Goal: Information Seeking & Learning: Learn about a topic

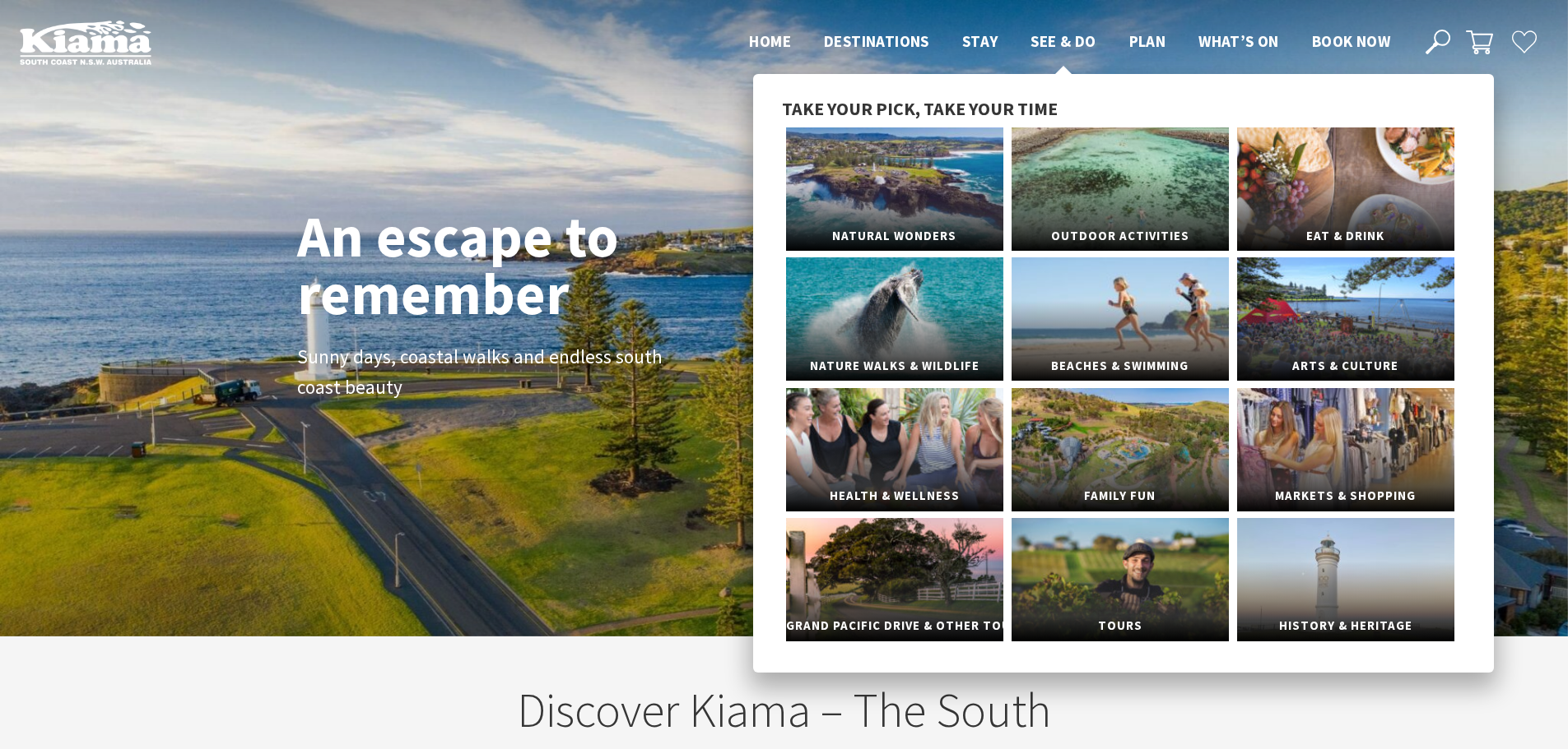
click at [1070, 40] on span "See & Do" at bounding box center [1063, 41] width 65 height 20
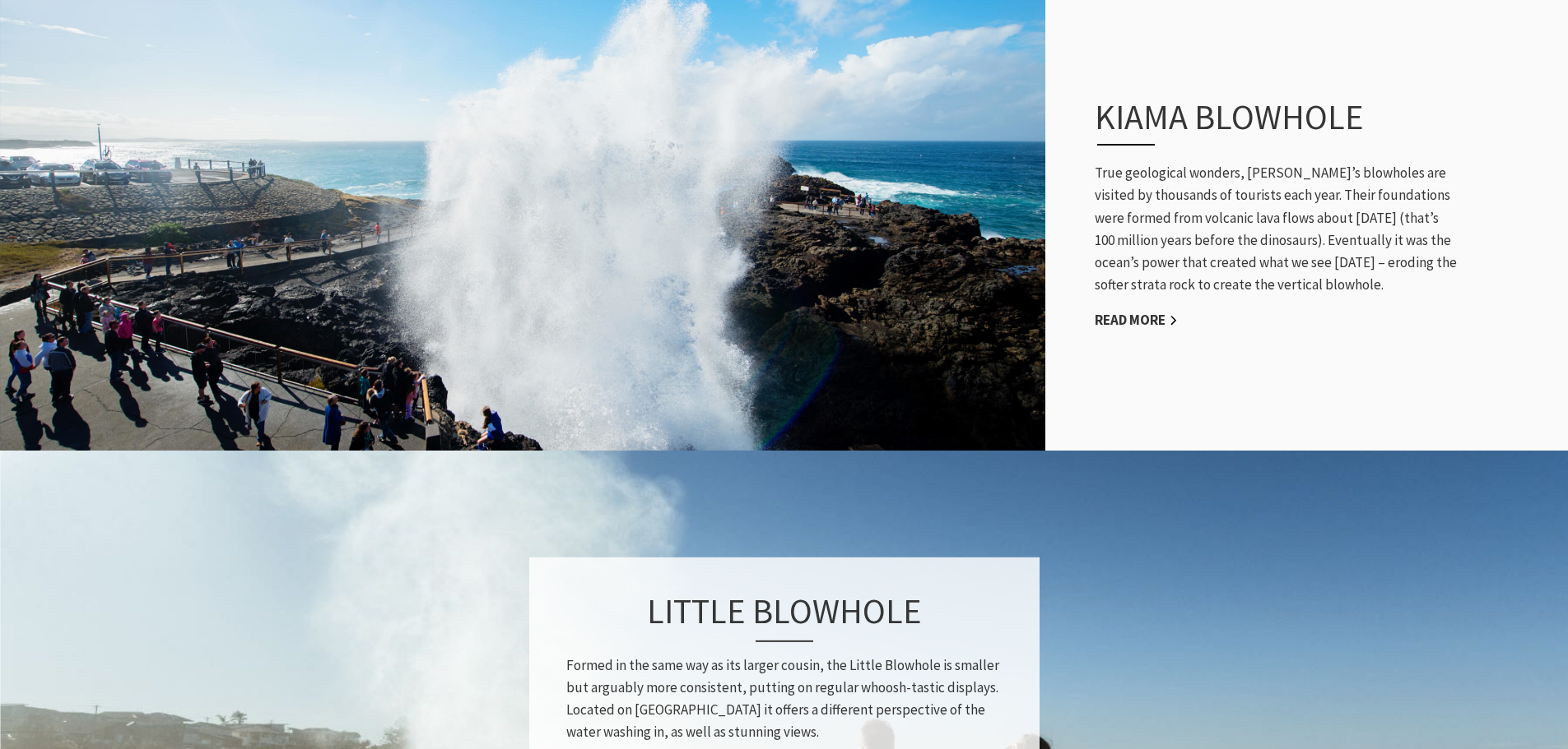
scroll to position [740, 0]
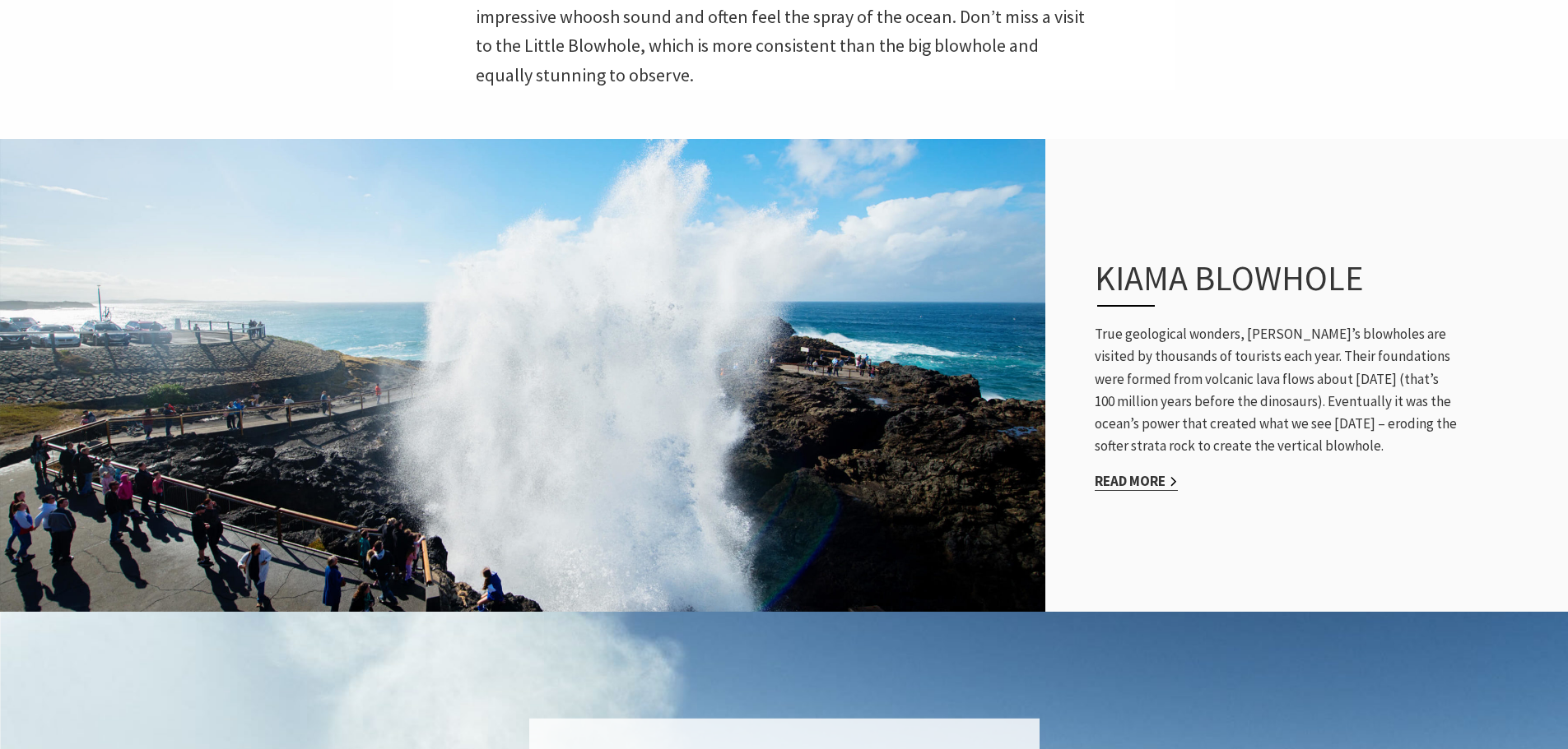
click at [1123, 472] on link "Read More" at bounding box center [1136, 482] width 83 height 19
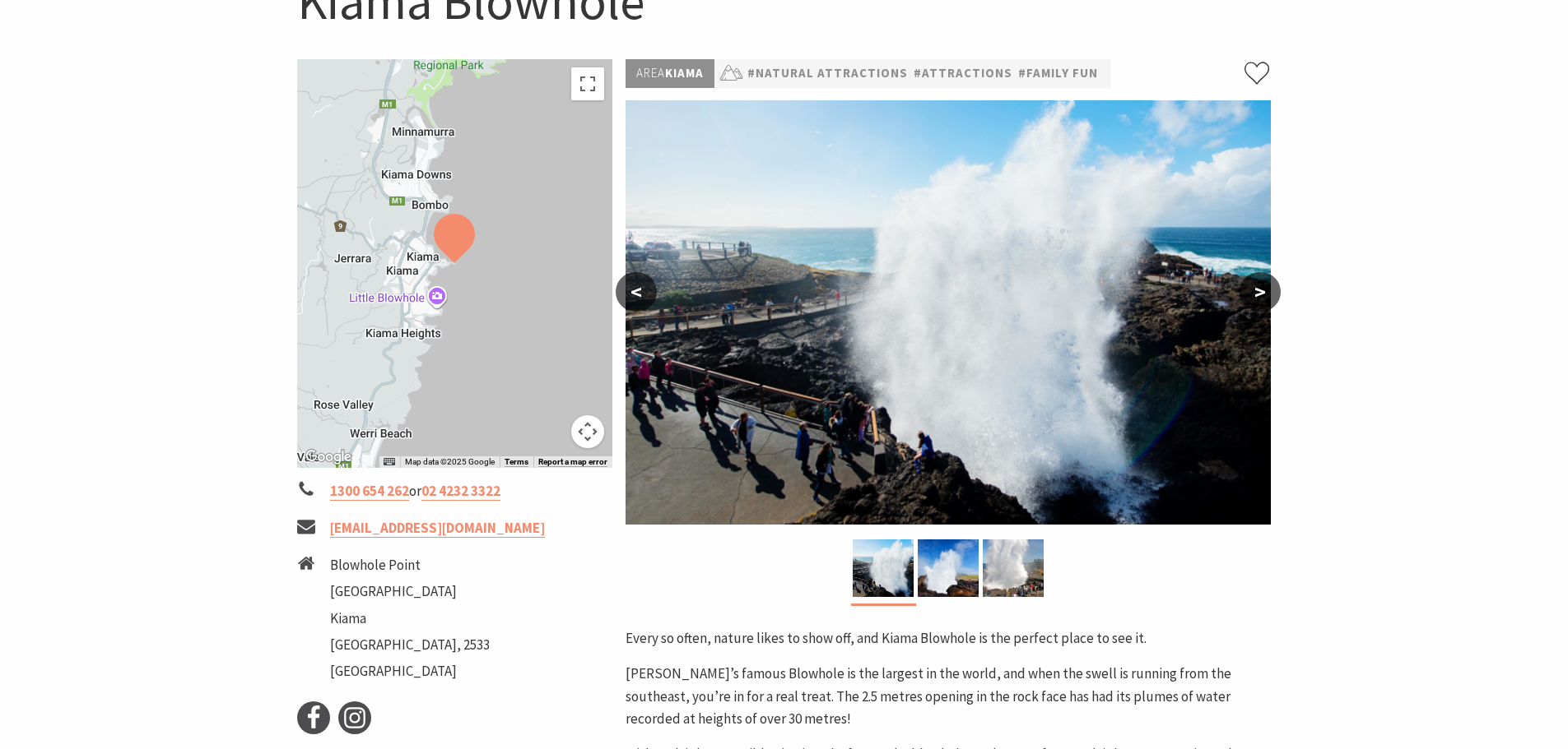
scroll to position [165, 0]
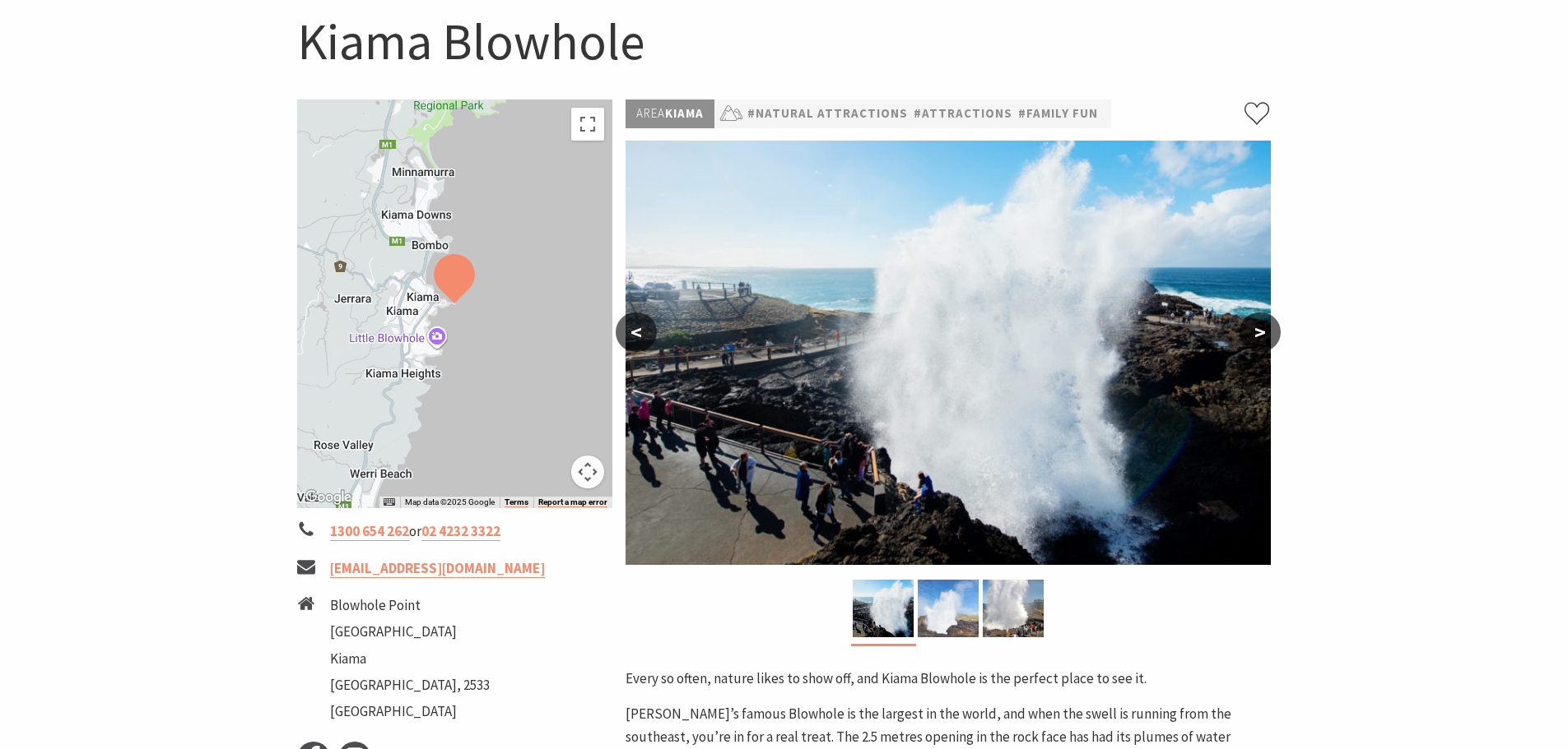
click at [946, 613] on img at bounding box center [948, 608] width 61 height 57
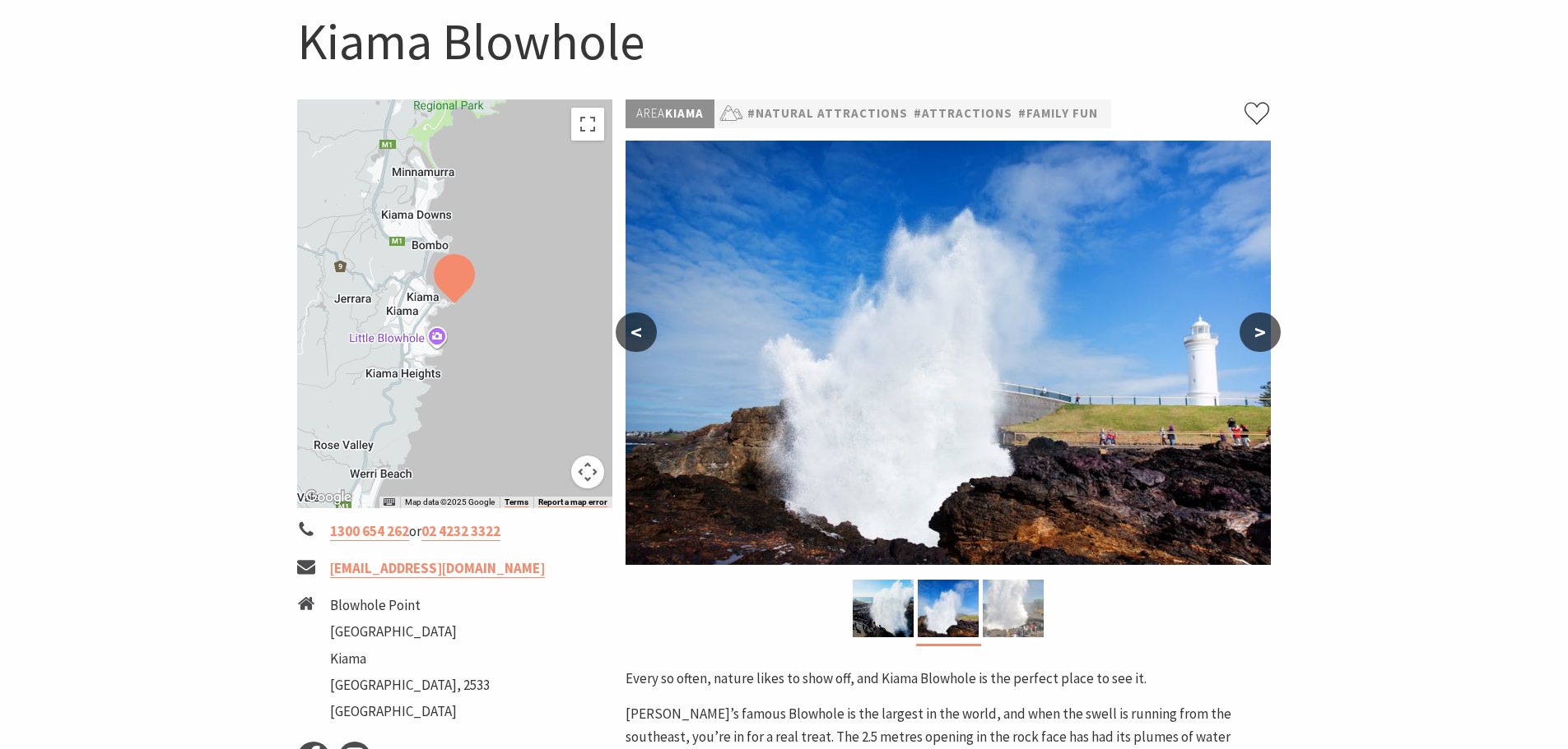
click at [1008, 614] on img at bounding box center [1013, 608] width 61 height 57
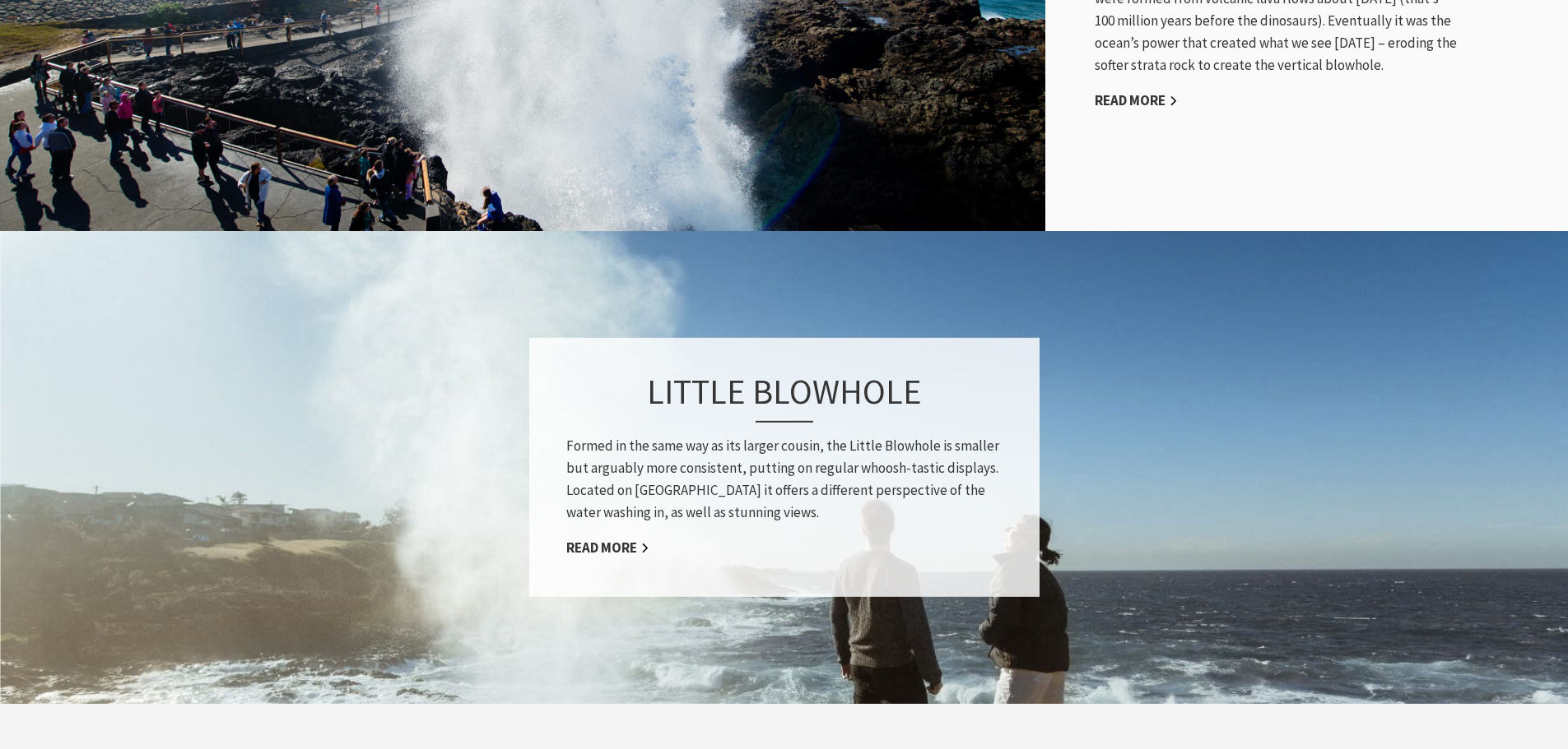
scroll to position [1149, 0]
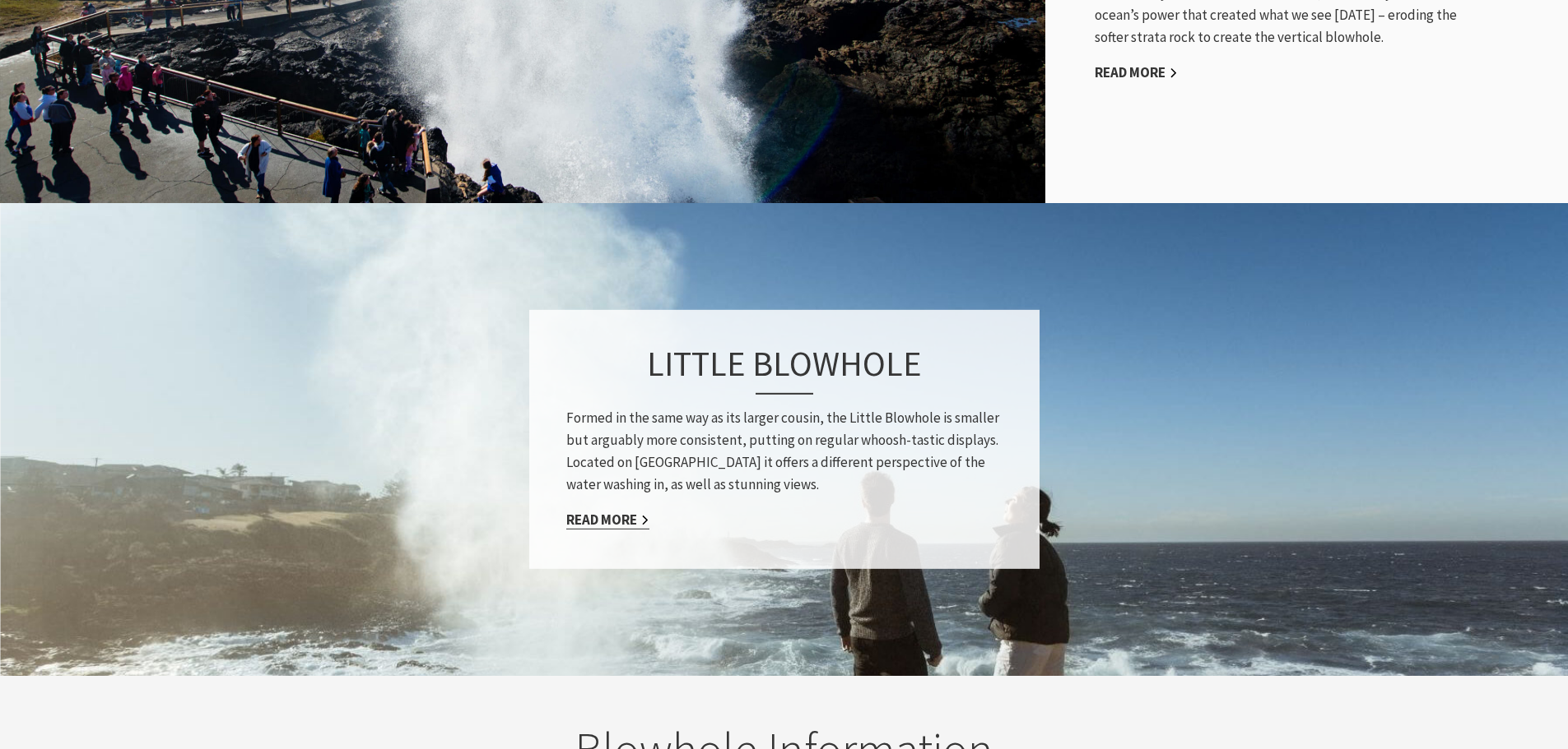
click at [627, 511] on link "Read More" at bounding box center [608, 521] width 83 height 19
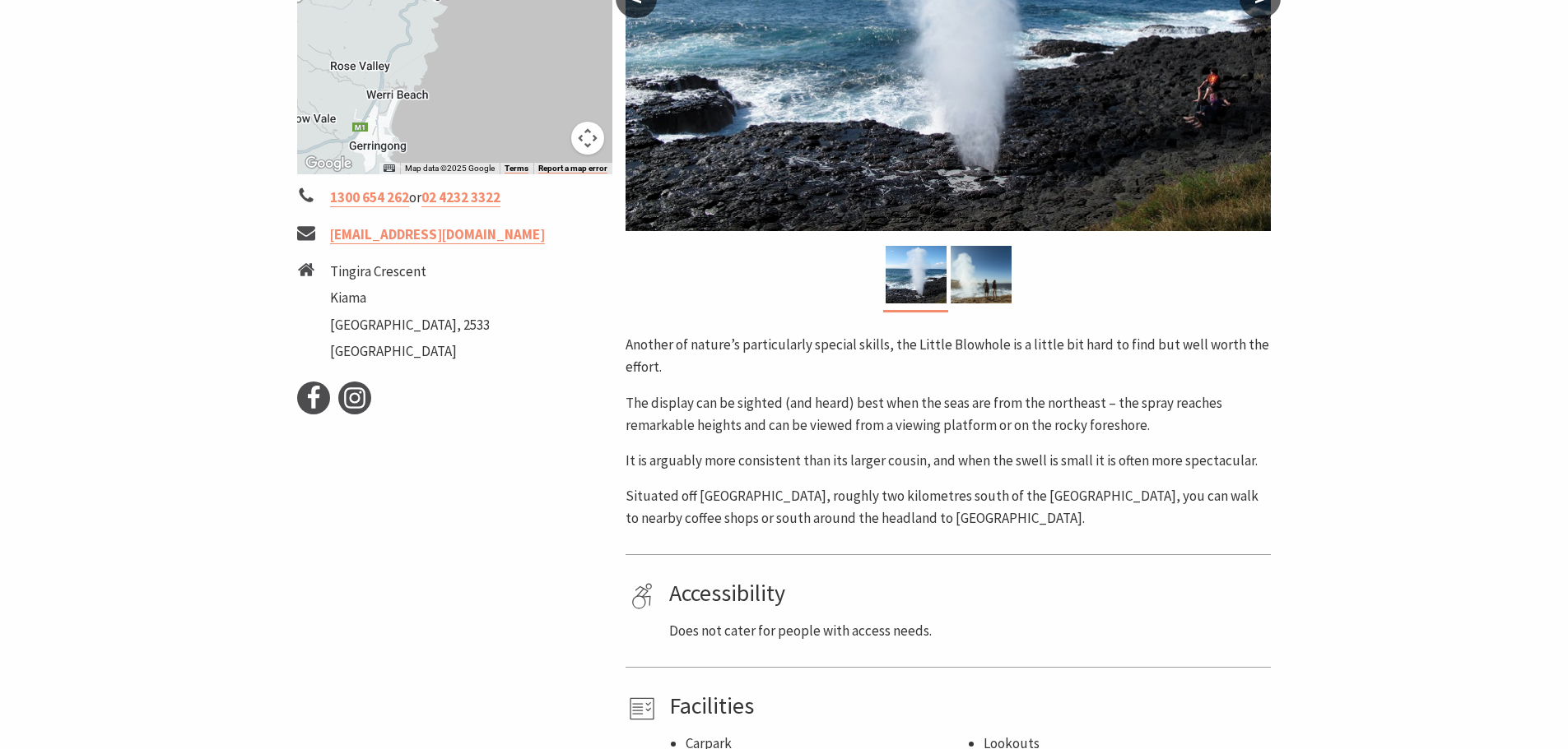
scroll to position [658, 0]
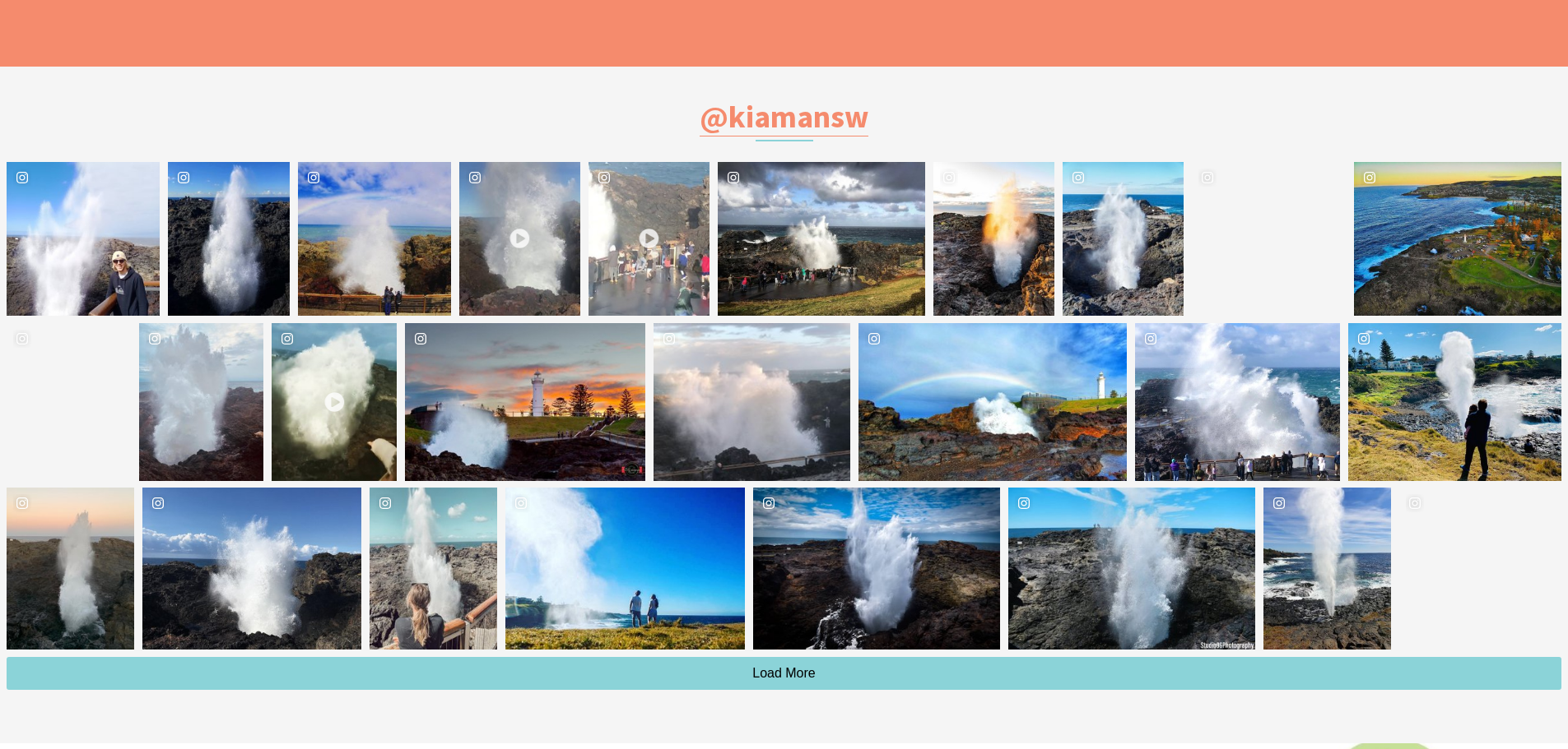
scroll to position [3617, 0]
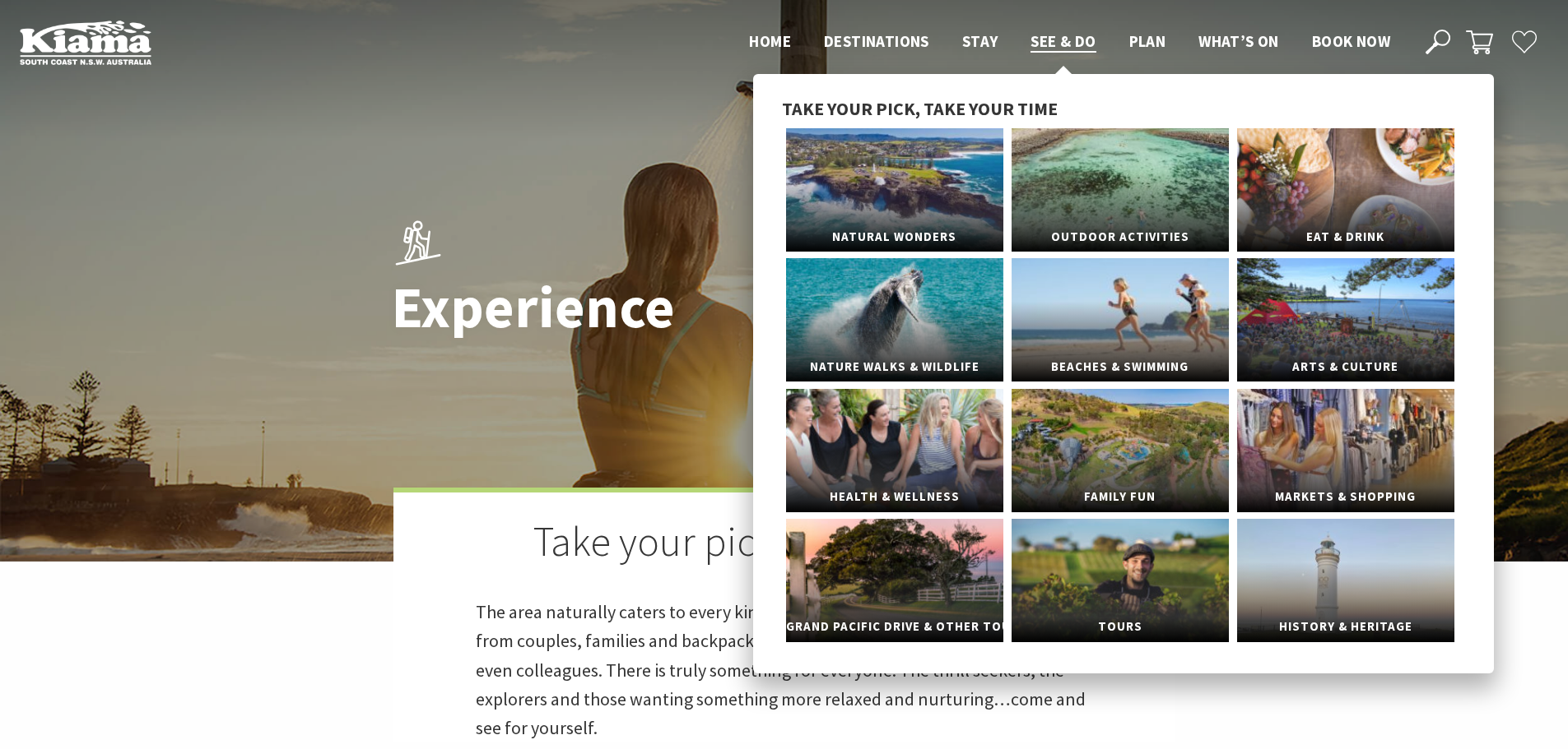
click at [1068, 43] on span "See & Do" at bounding box center [1063, 41] width 65 height 20
click at [939, 438] on link "Health & Wellness" at bounding box center [894, 450] width 217 height 123
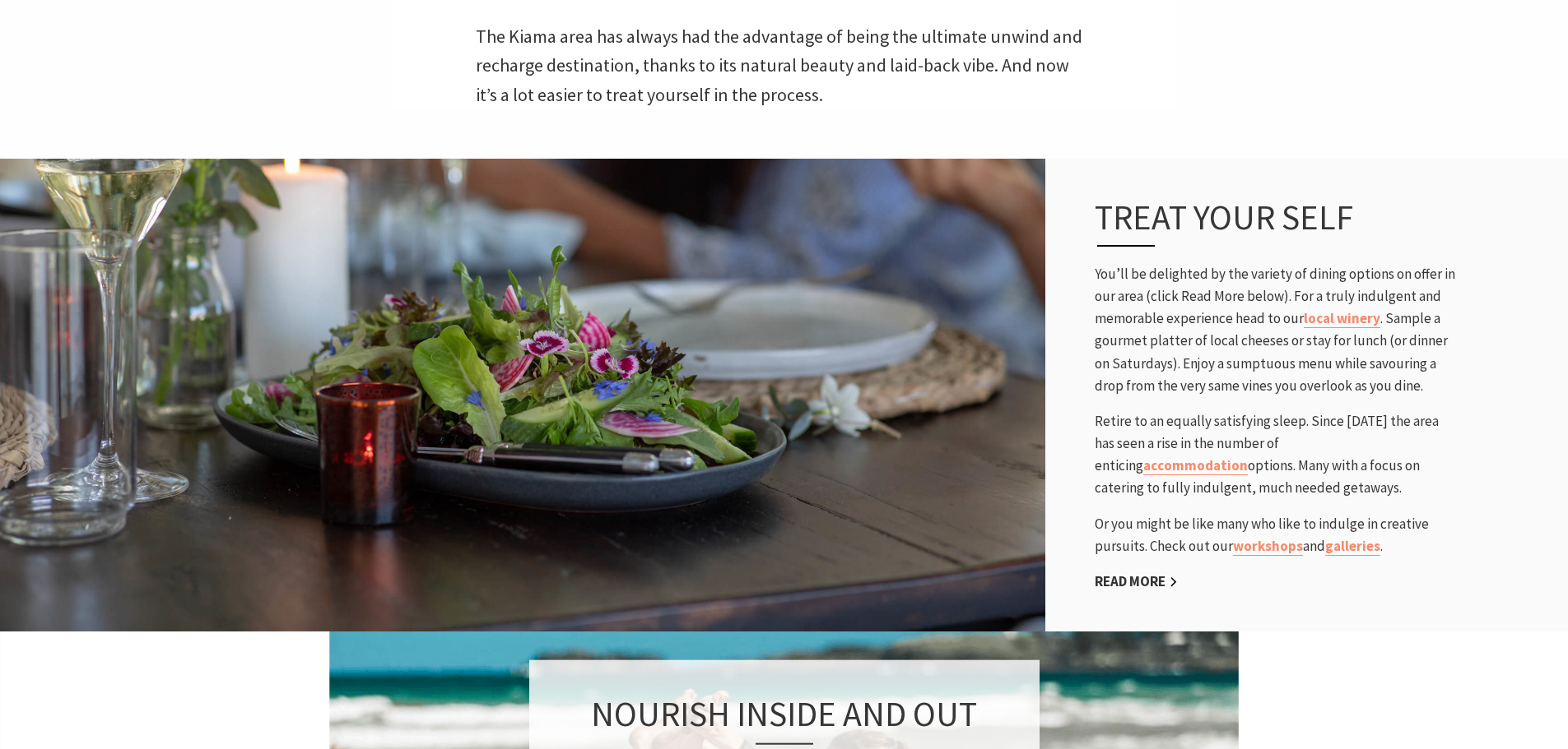
scroll to position [987, 0]
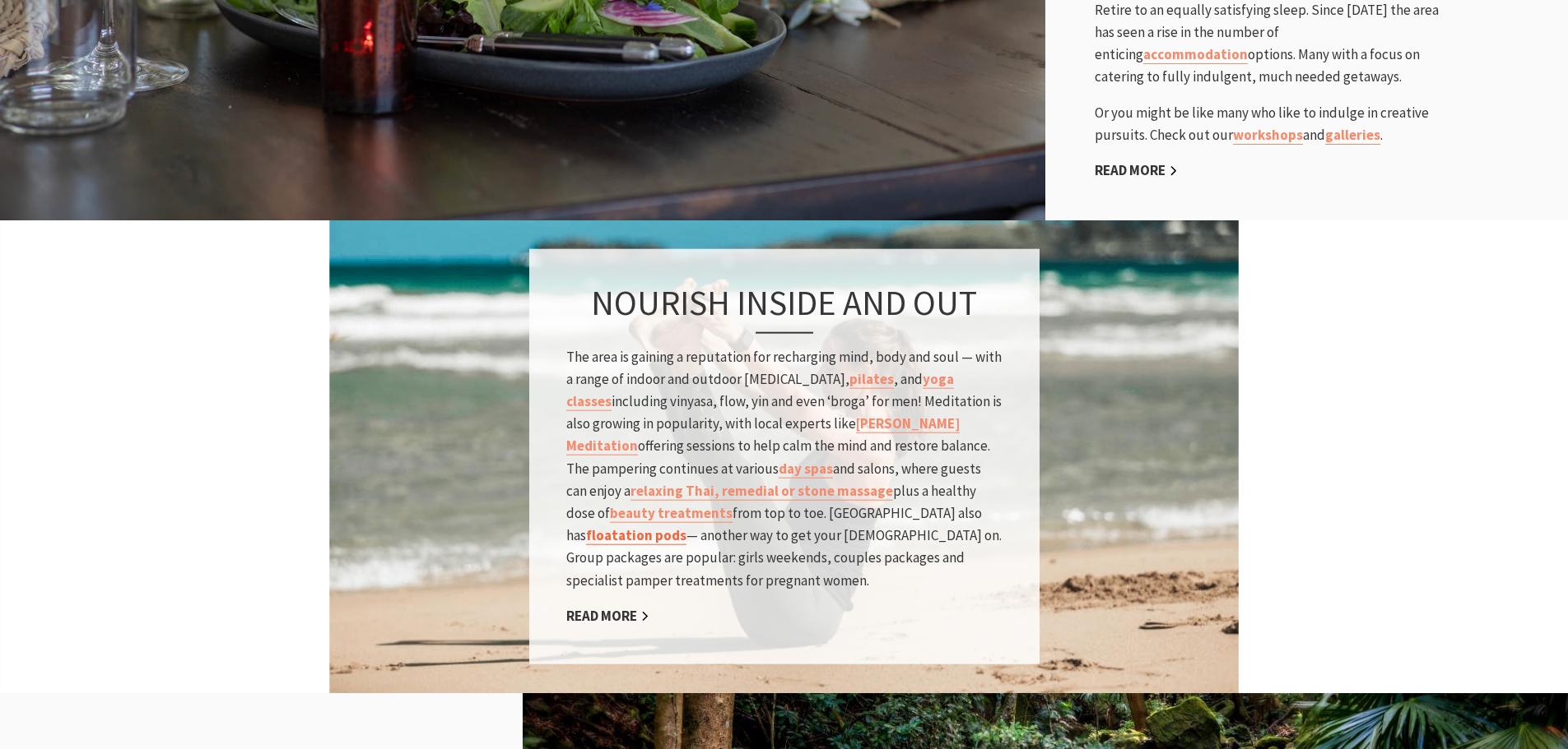
click at [687, 527] on link "floatation pods" at bounding box center [636, 536] width 101 height 19
click at [779, 478] on link "day spas" at bounding box center [806, 469] width 55 height 19
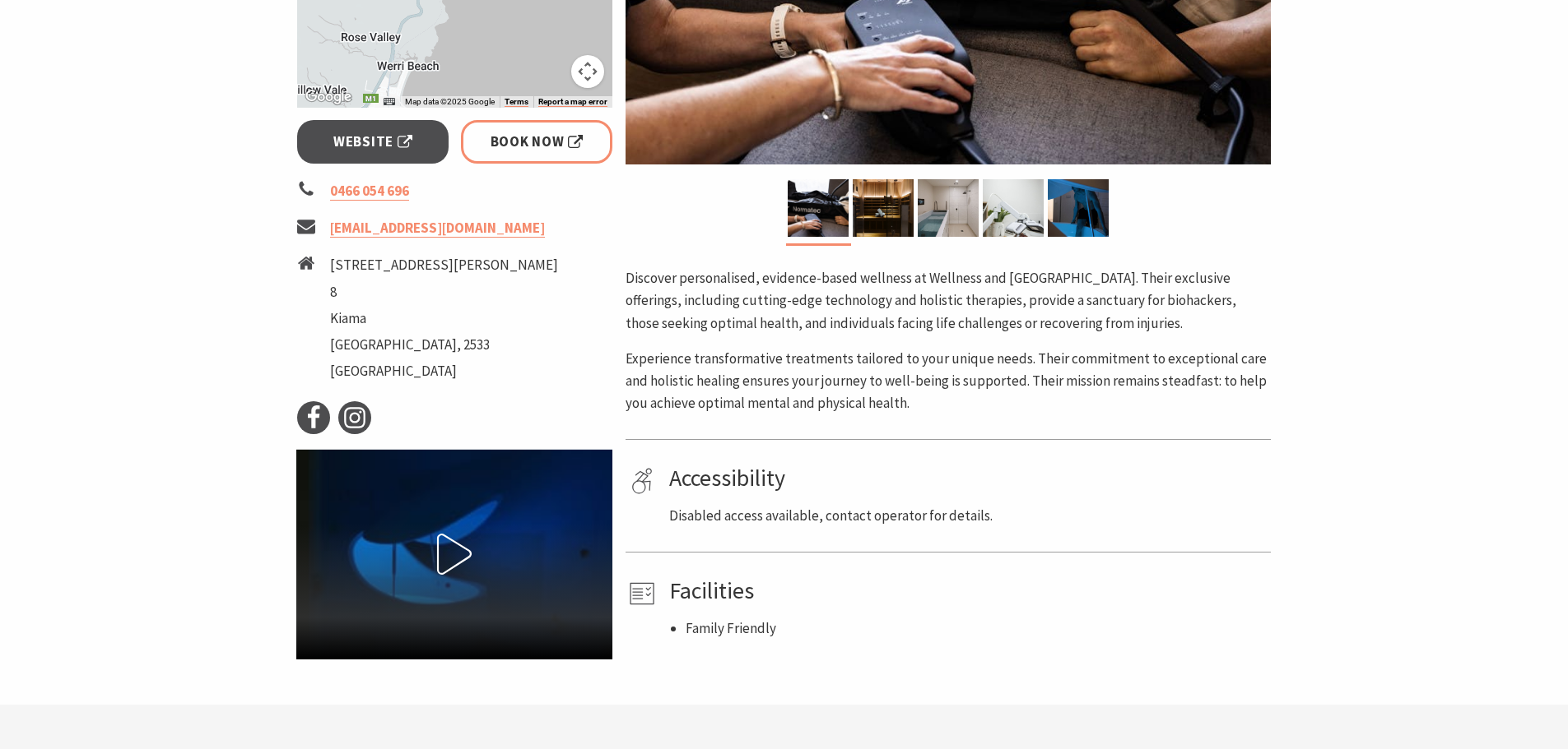
scroll to position [494, 0]
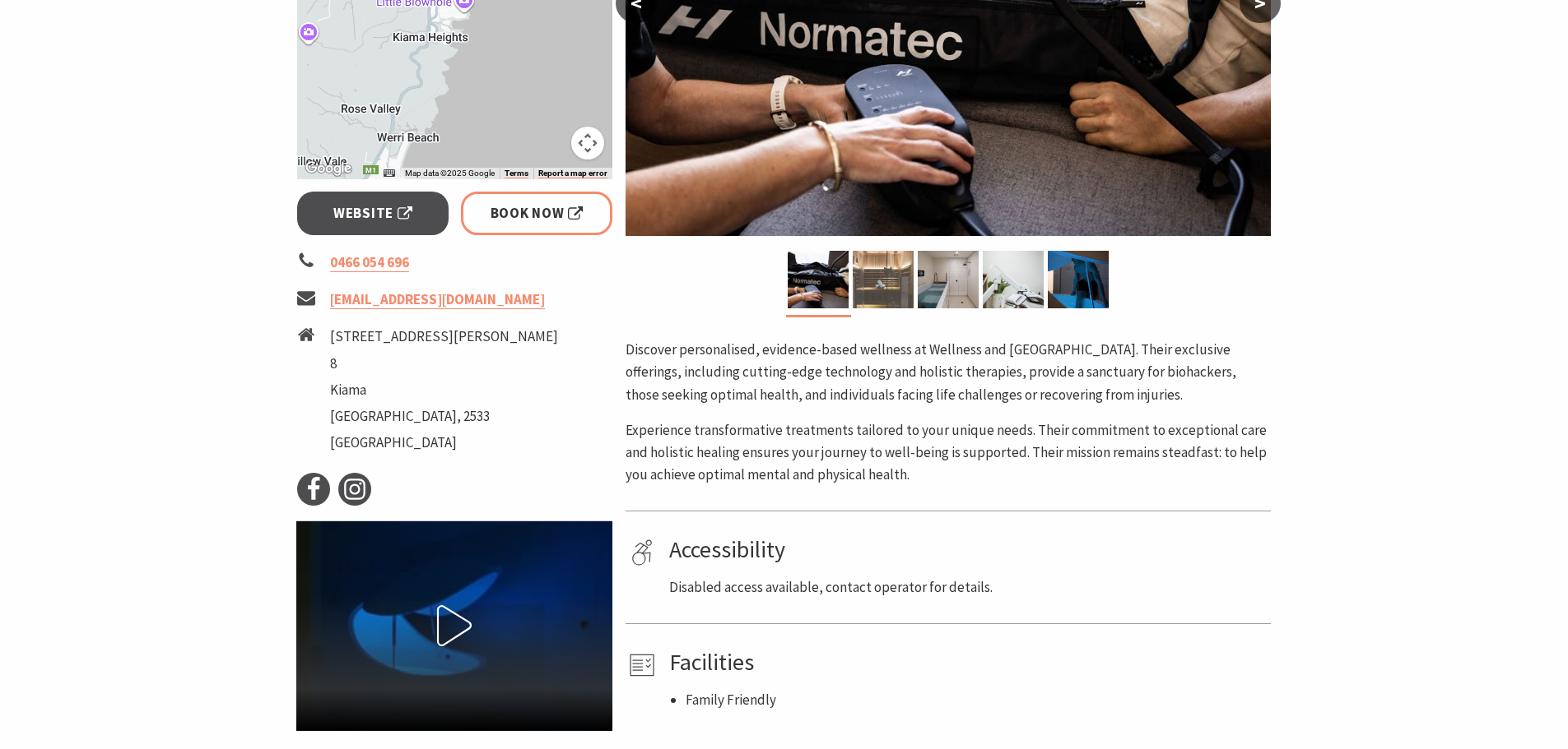
click at [857, 275] on img at bounding box center [883, 279] width 61 height 57
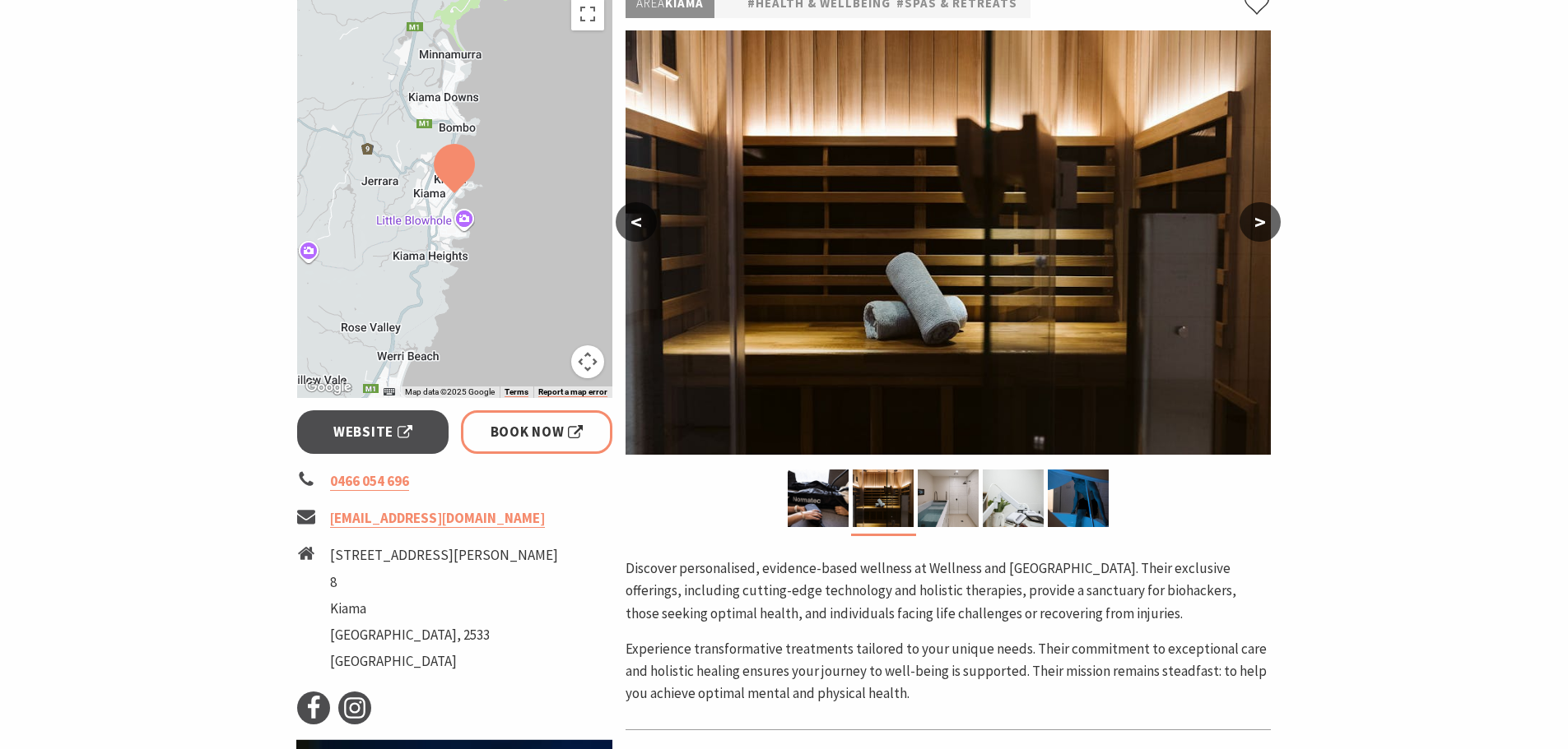
scroll to position [165, 0]
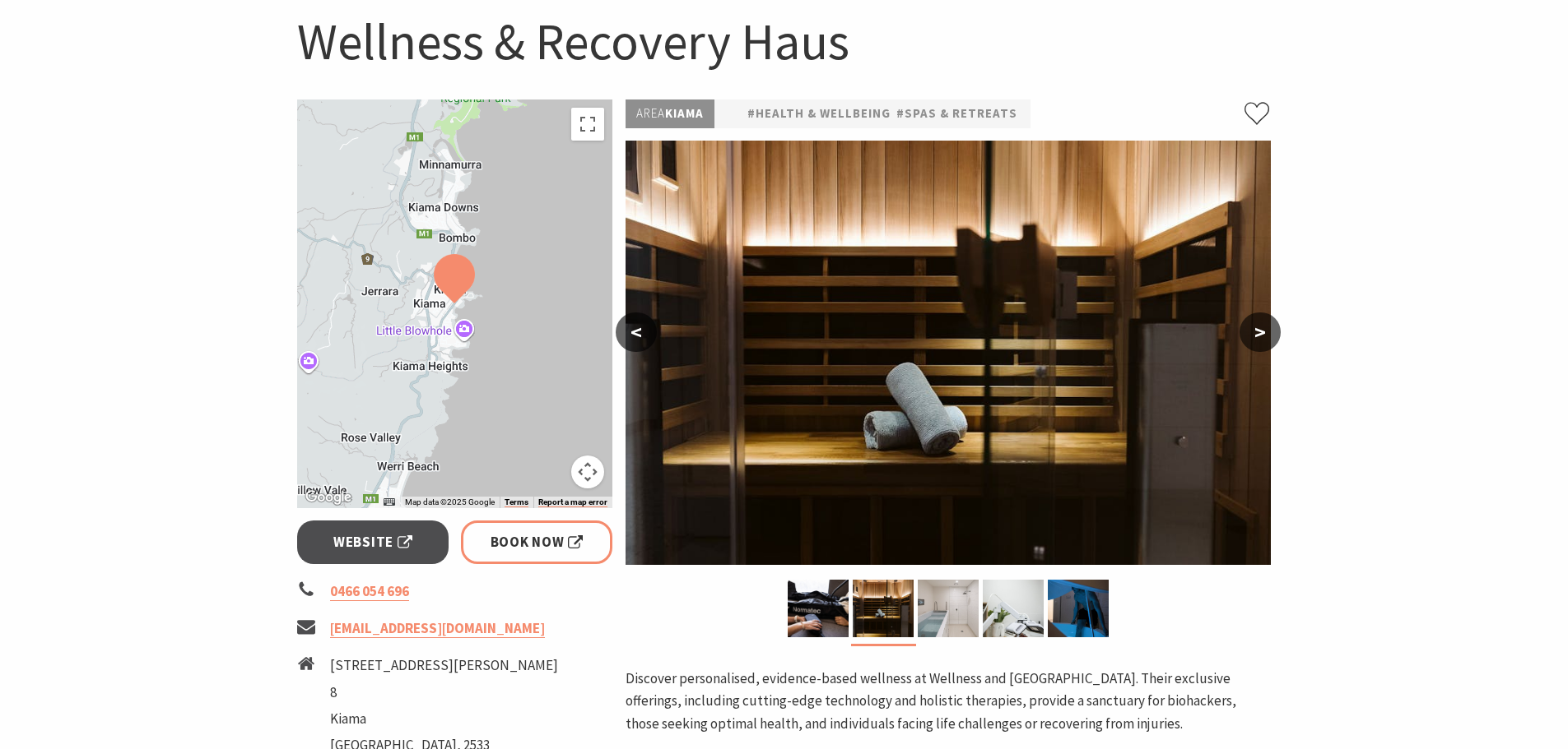
click at [944, 614] on img at bounding box center [948, 608] width 61 height 57
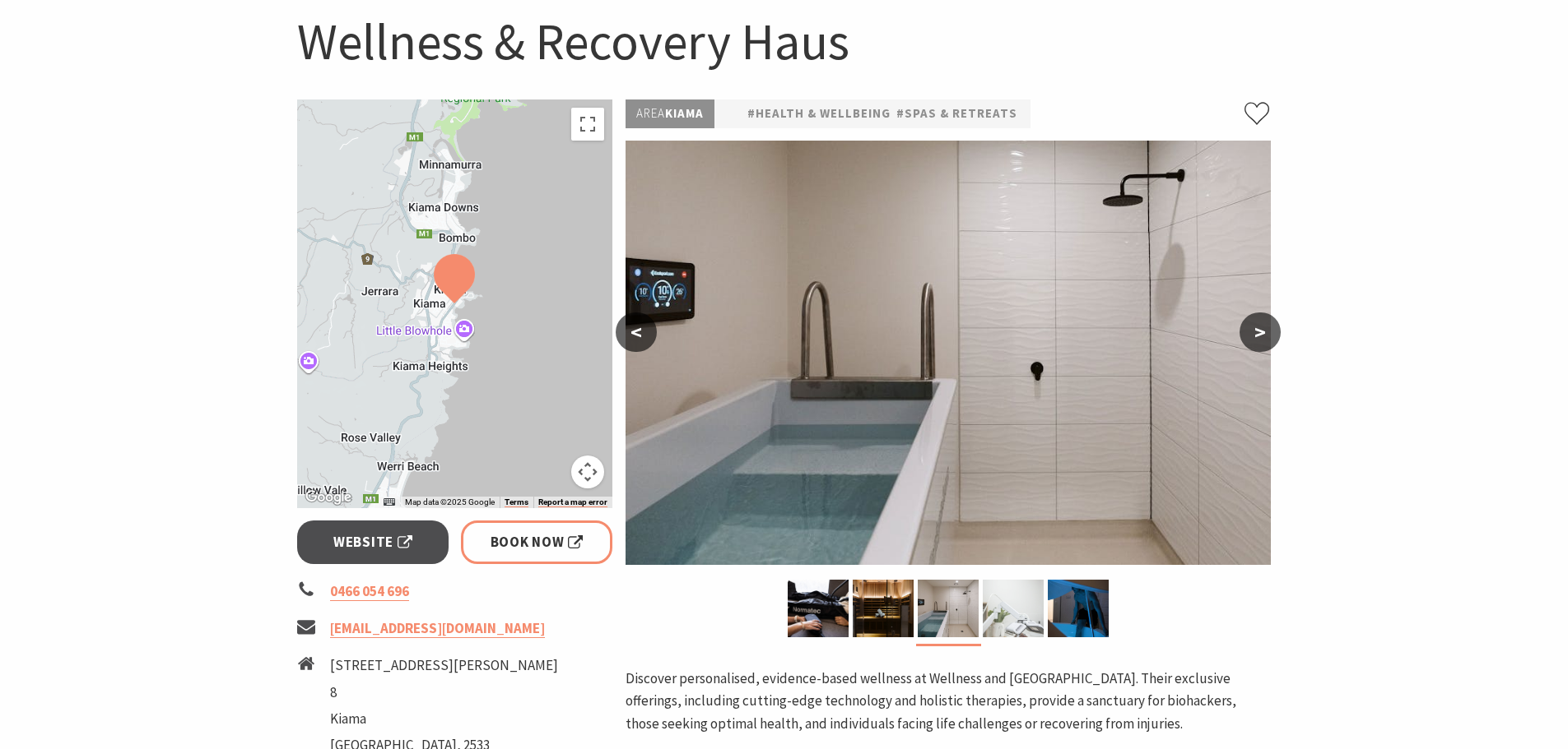
click at [1022, 618] on img at bounding box center [1013, 608] width 61 height 57
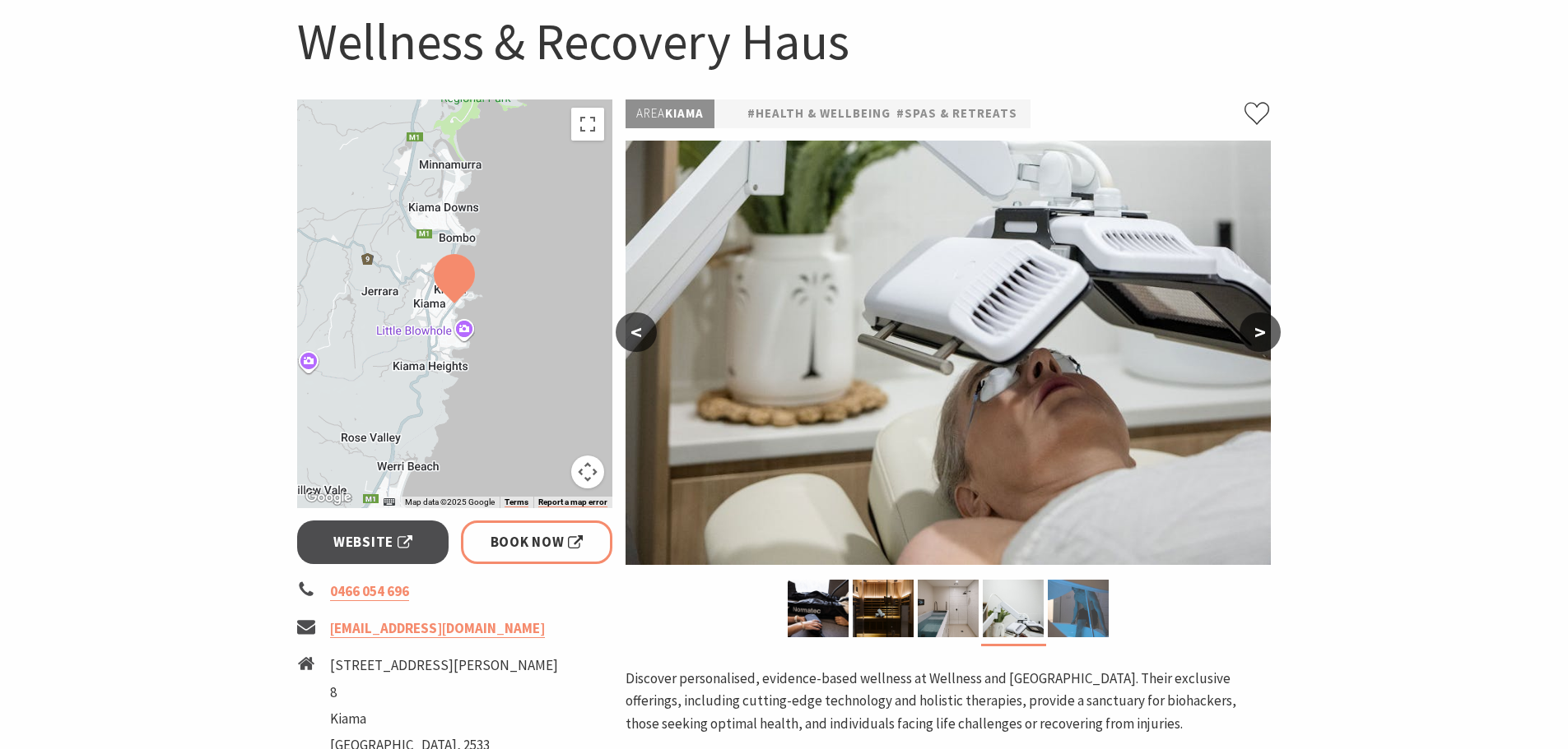
click at [1083, 617] on img at bounding box center [1078, 608] width 61 height 57
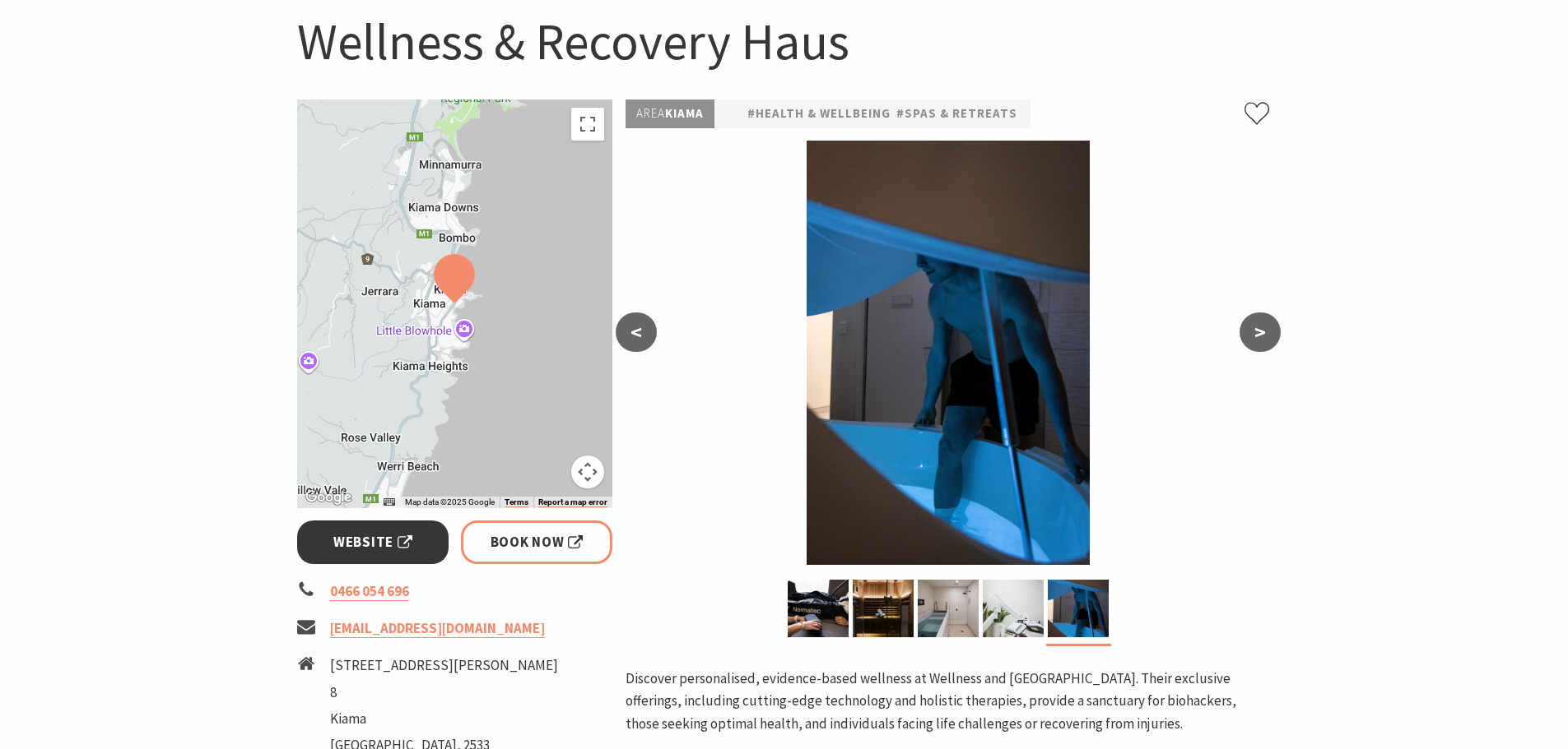
click at [398, 547] on span "Website" at bounding box center [372, 542] width 79 height 23
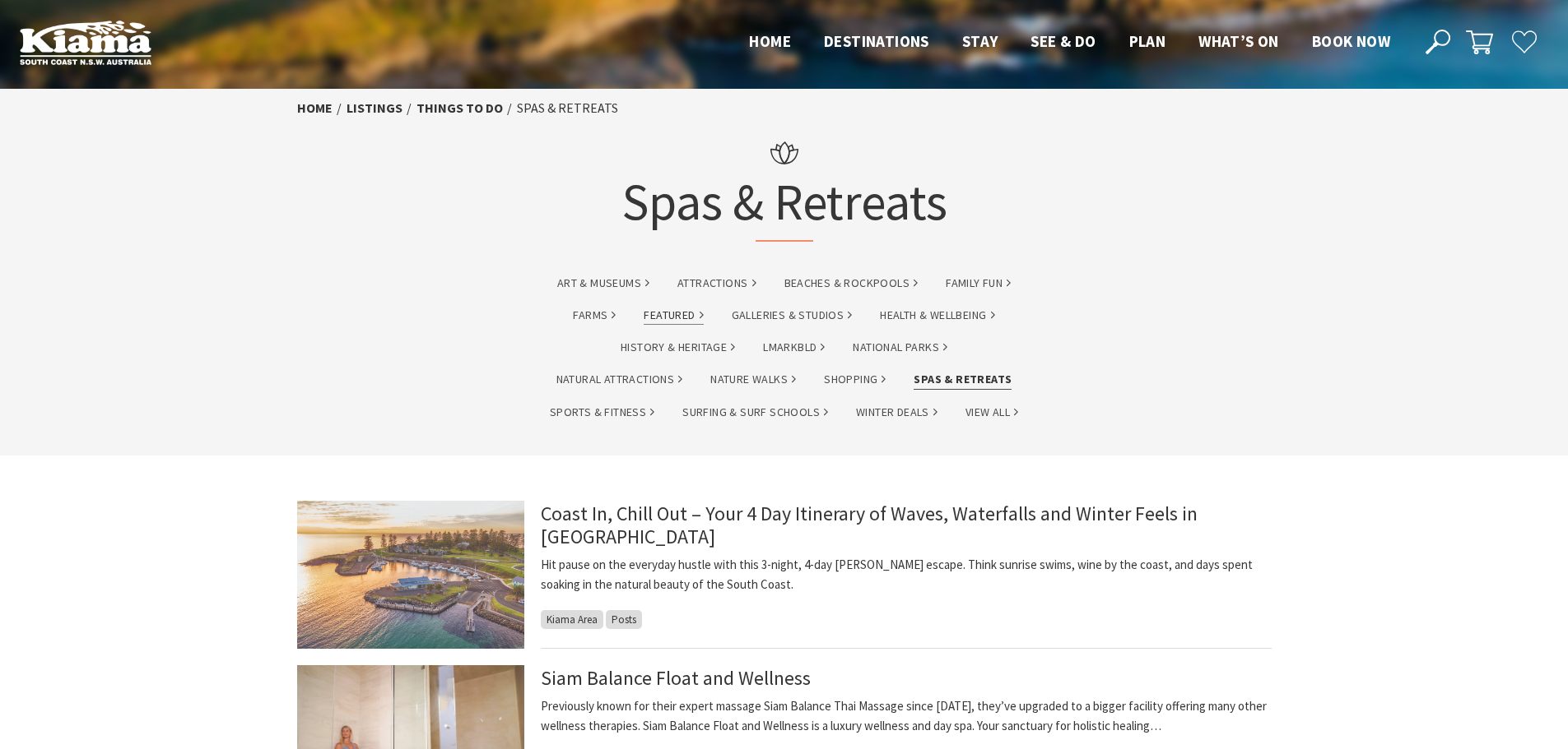
click at [646, 312] on link "Featured" at bounding box center [673, 316] width 59 height 19
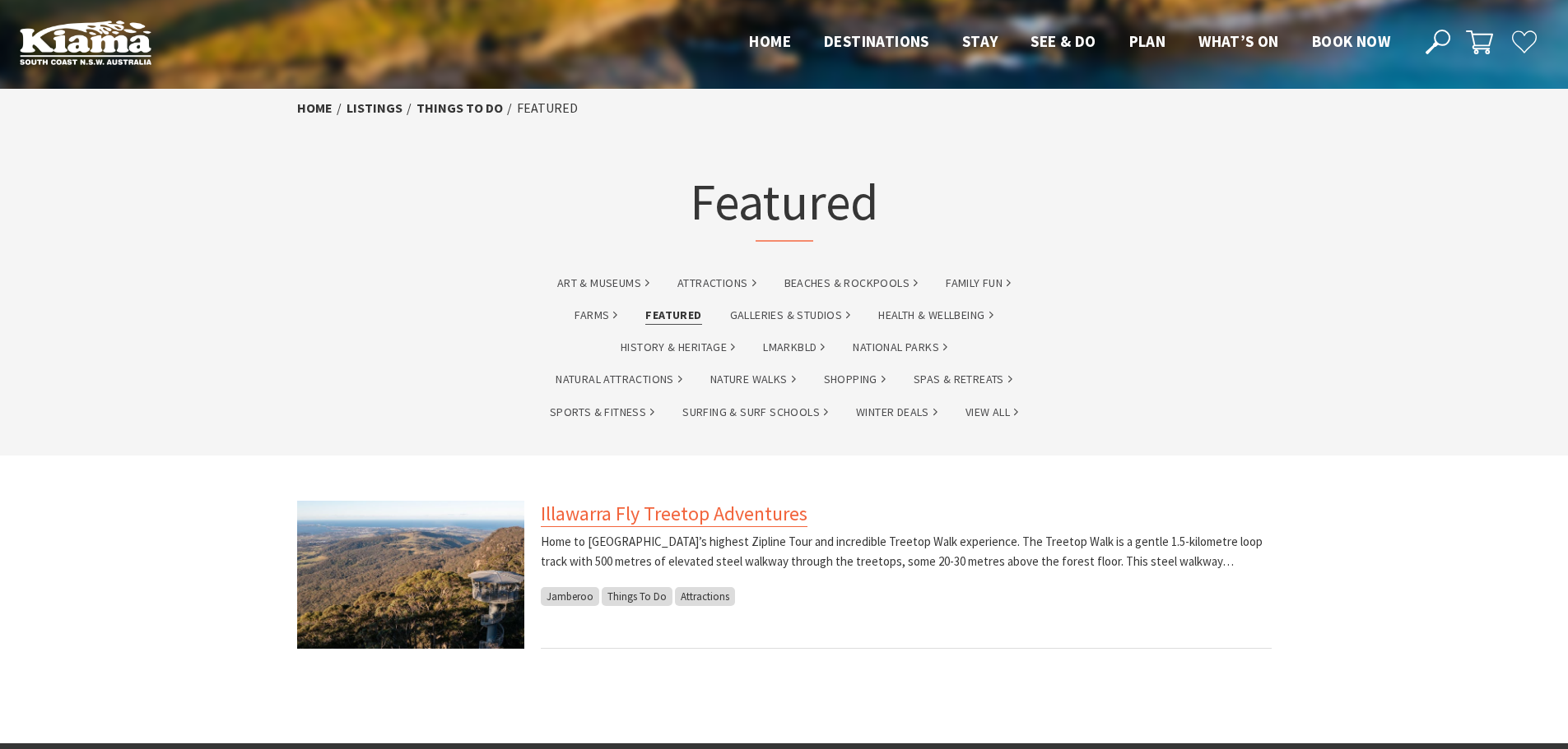
click at [708, 516] on link "Illawarra Fly Treetop Adventures" at bounding box center [674, 514] width 267 height 26
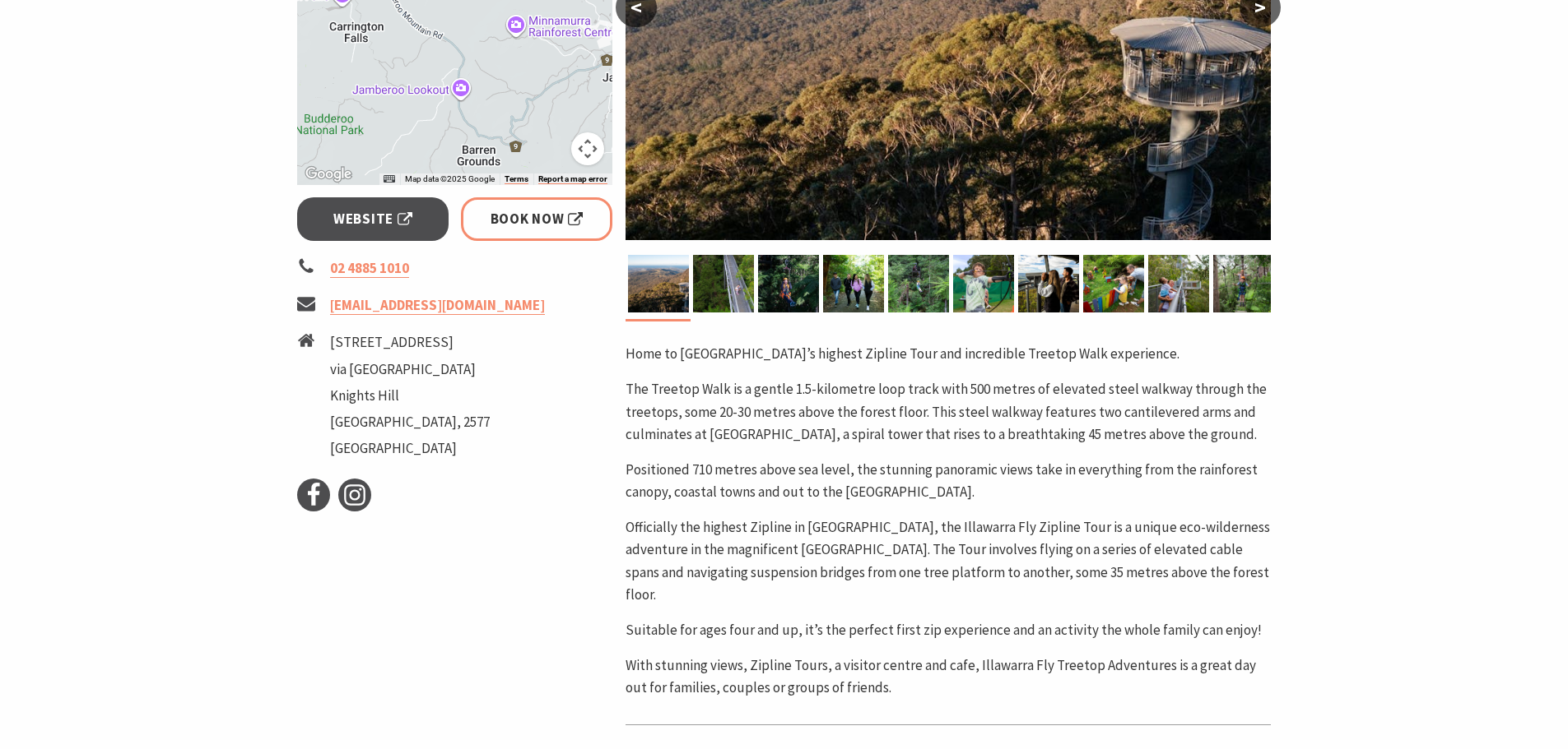
scroll to position [494, 0]
